Goal: Check status

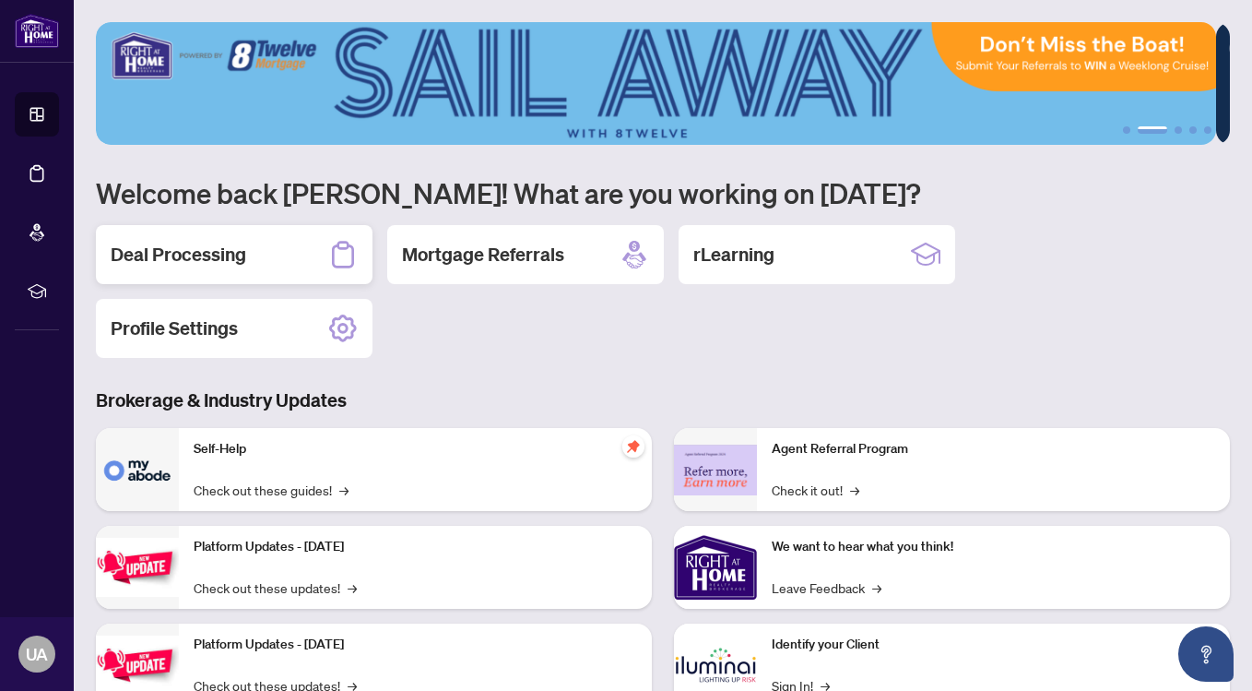
click at [274, 257] on div "Deal Processing" at bounding box center [234, 254] width 277 height 59
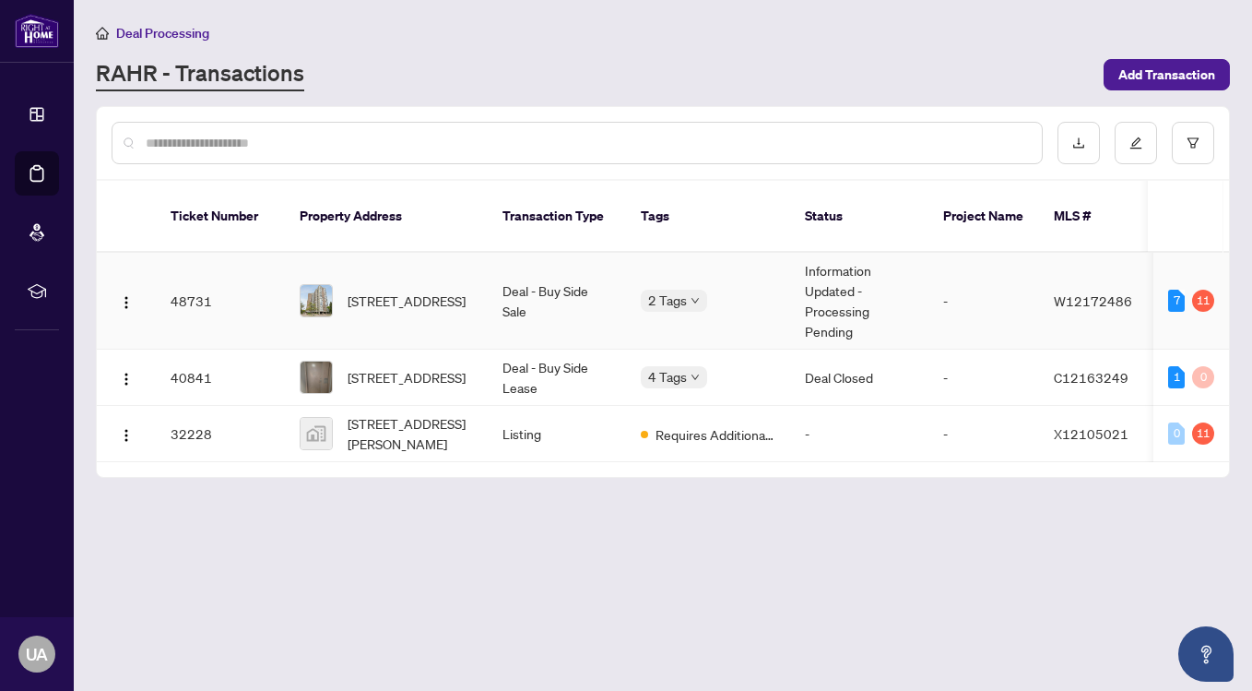
click at [852, 277] on td "Information Updated - Processing Pending" at bounding box center [859, 301] width 138 height 97
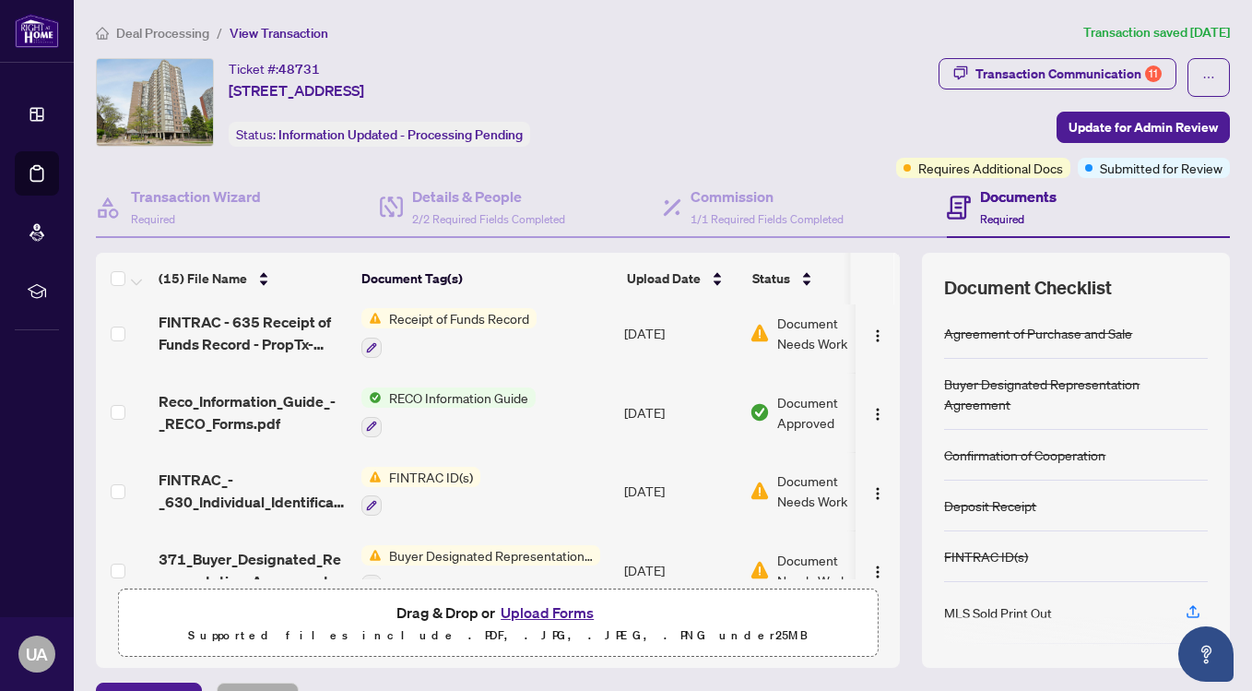
scroll to position [604, 0]
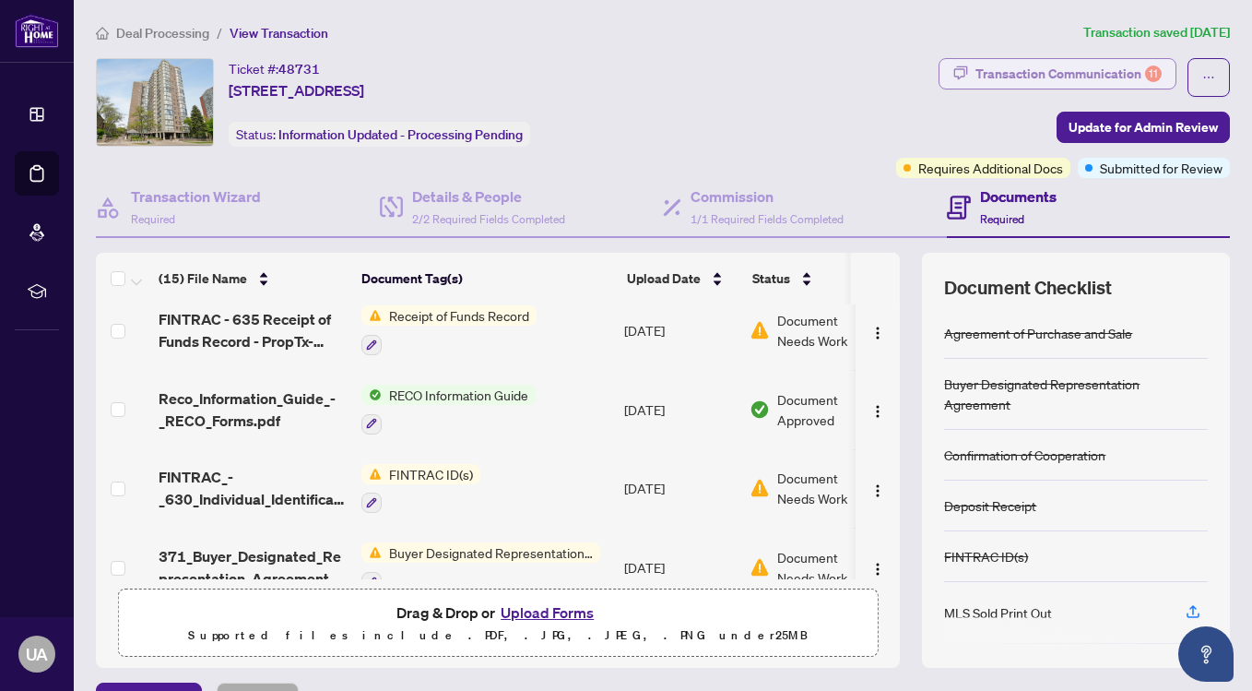
click at [1054, 77] on div "Transaction Communication 11" at bounding box center [1069, 74] width 186 height 30
